Goal: Task Accomplishment & Management: Use online tool/utility

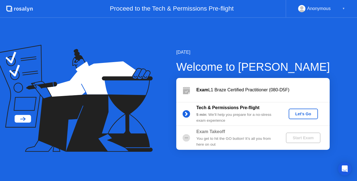
click at [304, 113] on div "Let's Go" at bounding box center [303, 114] width 25 height 4
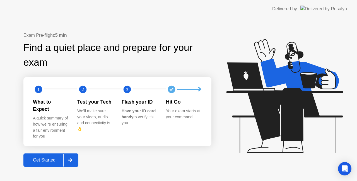
click at [52, 158] on div "Get Started" at bounding box center [44, 160] width 38 height 5
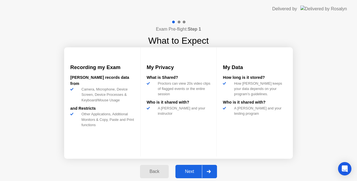
click at [190, 171] on div "Next" at bounding box center [189, 171] width 25 height 5
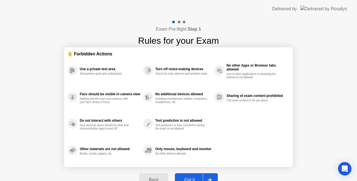
click at [185, 178] on div "Got it" at bounding box center [190, 180] width 26 height 5
select select "**********"
select select "*******"
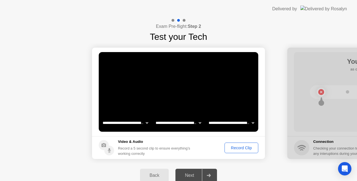
click at [196, 175] on div "Next" at bounding box center [189, 175] width 25 height 5
click at [235, 147] on div "Record Clip" at bounding box center [242, 148] width 30 height 4
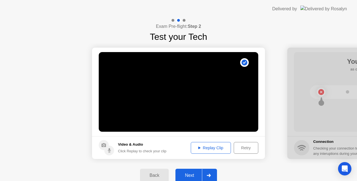
click at [193, 173] on div "Next" at bounding box center [189, 175] width 25 height 5
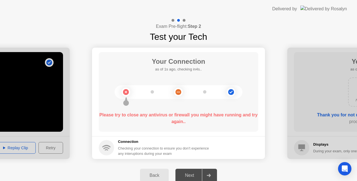
click at [126, 94] on circle at bounding box center [126, 92] width 6 height 6
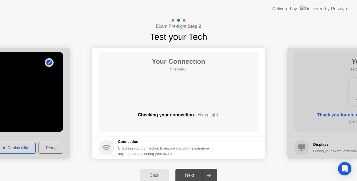
click at [178, 94] on div "Your Connection Checking.. Checking your connection... Hang tight." at bounding box center [179, 92] width 160 height 80
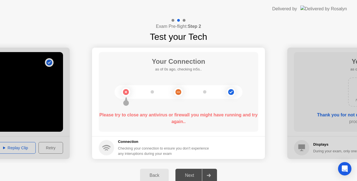
click at [189, 173] on div "Next" at bounding box center [189, 175] width 25 height 5
click at [196, 175] on div "Next" at bounding box center [189, 175] width 25 height 5
click at [181, 93] on circle at bounding box center [178, 92] width 9 height 9
click at [249, 158] on footer "Connection Checking your connection to ensure you don’t experience any interupt…" at bounding box center [178, 148] width 173 height 23
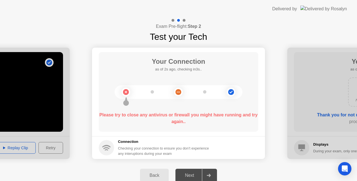
drag, startPoint x: 155, startPoint y: 116, endPoint x: 181, endPoint y: 80, distance: 44.9
click at [181, 80] on div "Your Connection as of 2s ago, checking in3s.. Please try to close any antivirus…" at bounding box center [179, 92] width 160 height 80
drag, startPoint x: 181, startPoint y: 80, endPoint x: 178, endPoint y: 90, distance: 11.3
click at [178, 90] on div "Your Connection as of 3s ago, checking in2s.. Please try to close any antivirus…" at bounding box center [179, 92] width 160 height 80
click at [178, 90] on circle at bounding box center [179, 92] width 6 height 6
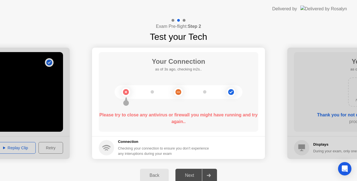
click at [203, 171] on div at bounding box center [208, 175] width 13 height 13
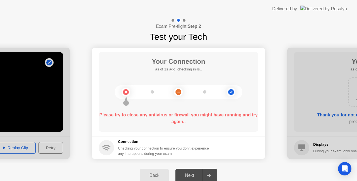
drag, startPoint x: 159, startPoint y: 175, endPoint x: 174, endPoint y: -6, distance: 181.5
click at [174, 0] on html "**********" at bounding box center [178, 90] width 357 height 181
